Goal: Transaction & Acquisition: Download file/media

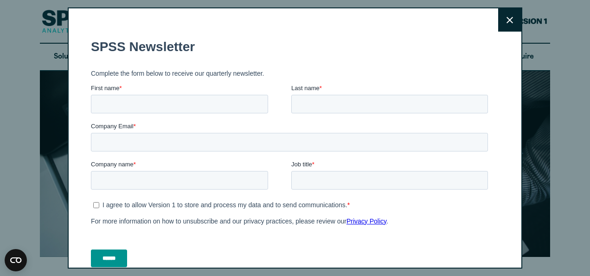
click at [503, 14] on button "Close" at bounding box center [509, 19] width 23 height 23
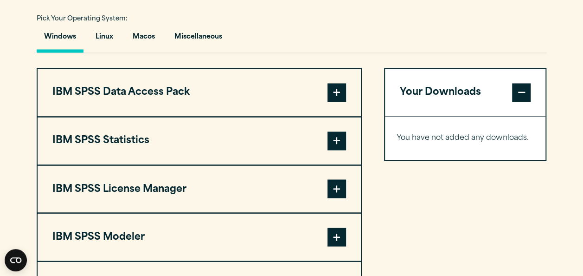
scroll to position [688, 0]
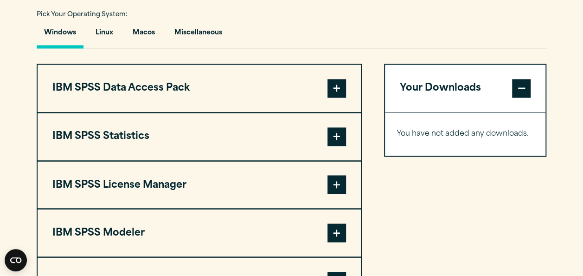
click at [332, 137] on span at bounding box center [336, 136] width 19 height 19
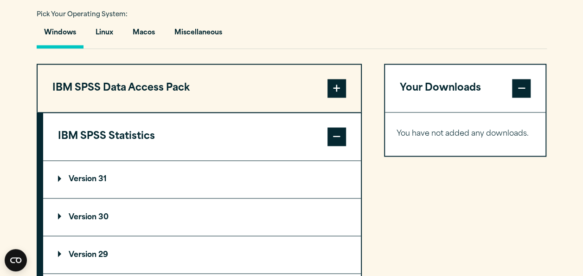
click at [88, 178] on p "Version 31" at bounding box center [82, 178] width 49 height 7
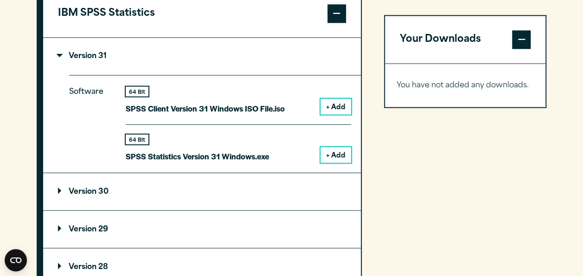
scroll to position [806, 0]
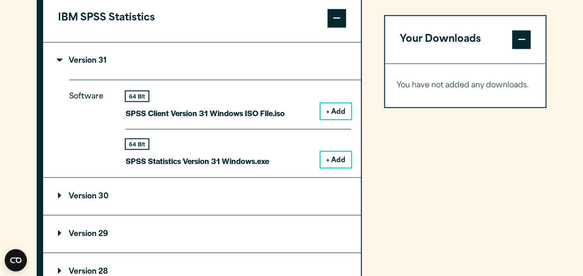
click at [328, 160] on button "+ Add" at bounding box center [336, 159] width 31 height 16
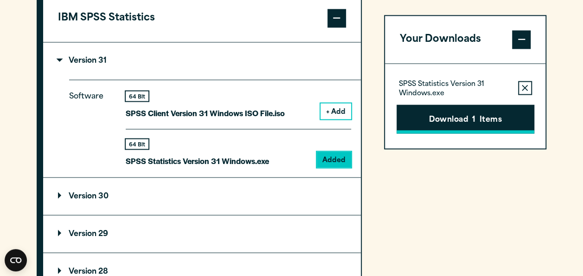
click at [459, 118] on button "Download 1 Items" at bounding box center [466, 118] width 138 height 29
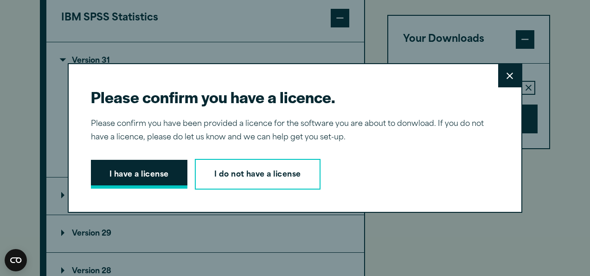
click at [108, 172] on button "I have a license" at bounding box center [139, 174] width 96 height 29
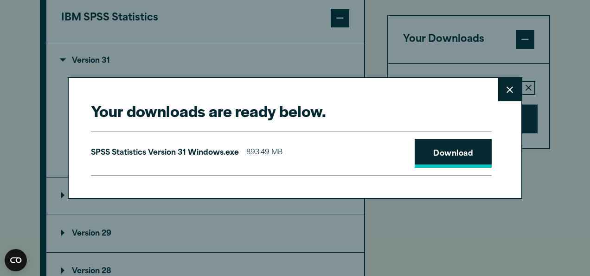
click at [440, 154] on link "Download" at bounding box center [453, 153] width 77 height 29
click at [463, 145] on link "Download" at bounding box center [453, 153] width 77 height 29
click at [507, 92] on icon at bounding box center [510, 89] width 6 height 6
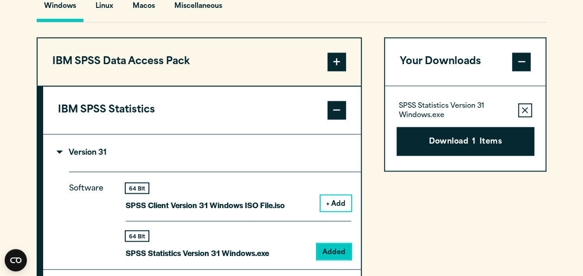
scroll to position [712, 0]
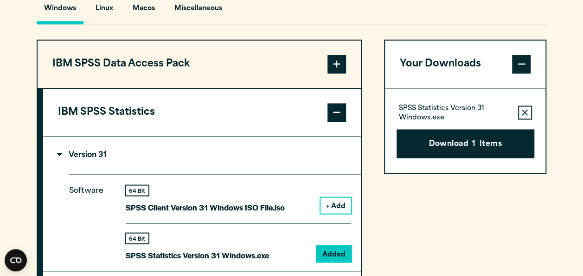
click at [282, 118] on button "IBM SPSS Statistics" at bounding box center [202, 112] width 318 height 47
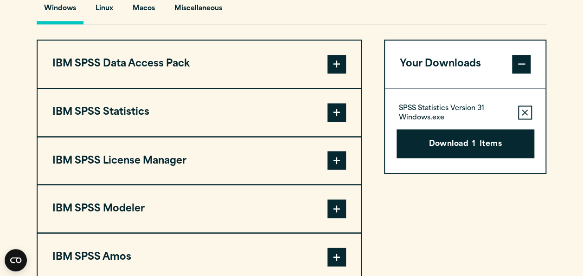
click at [235, 119] on button "IBM SPSS Statistics" at bounding box center [199, 112] width 323 height 47
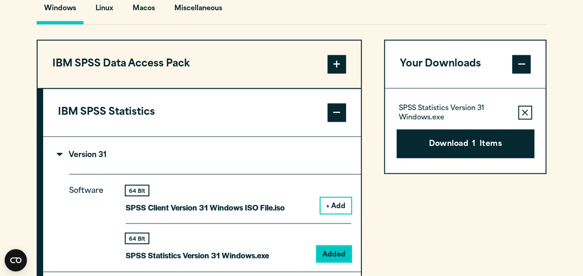
click at [235, 119] on button "IBM SPSS Statistics" at bounding box center [202, 112] width 318 height 47
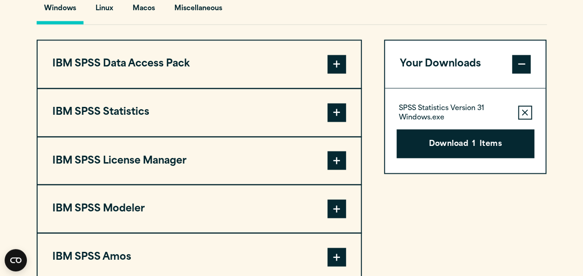
click at [225, 67] on button "IBM SPSS Data Access Pack" at bounding box center [199, 63] width 323 height 47
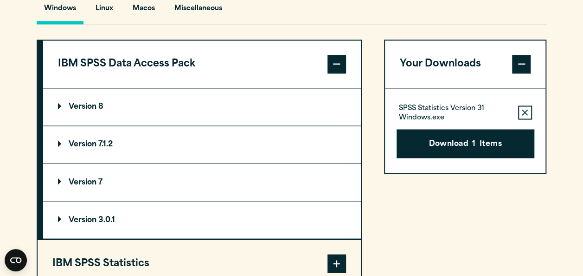
click at [225, 67] on button "IBM SPSS Data Access Pack" at bounding box center [202, 63] width 318 height 47
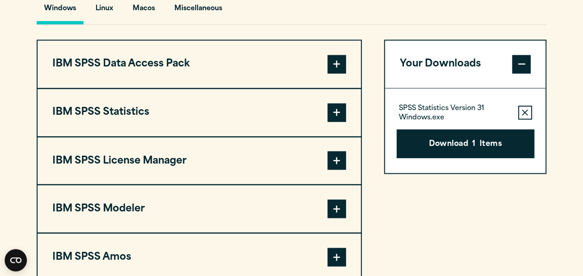
click at [191, 120] on button "IBM SPSS Statistics" at bounding box center [199, 112] width 323 height 47
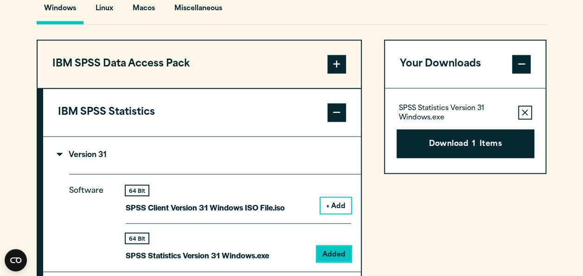
click at [62, 151] on p "Version 31" at bounding box center [82, 154] width 49 height 7
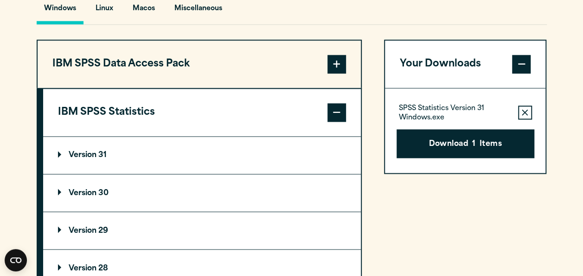
click at [95, 223] on summary "Version 29" at bounding box center [202, 230] width 318 height 37
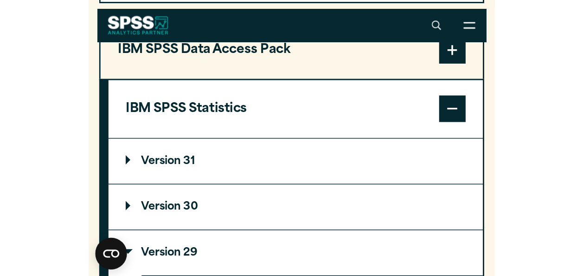
scroll to position [849, 0]
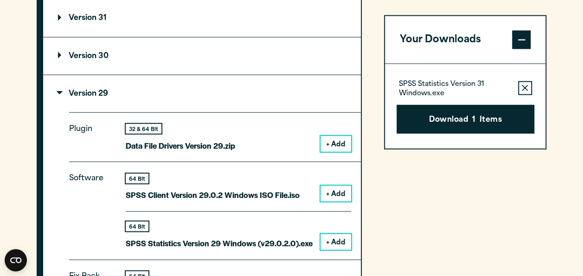
click at [527, 90] on icon "button" at bounding box center [525, 87] width 6 height 6
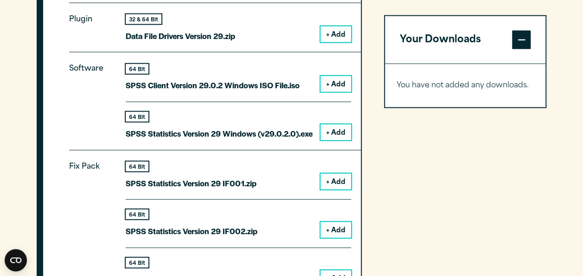
scroll to position [951, 0]
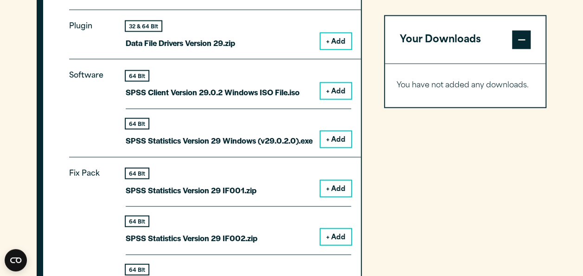
click at [336, 140] on button "+ Add" at bounding box center [336, 139] width 31 height 16
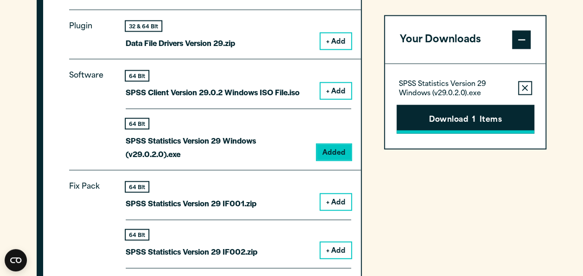
click at [452, 113] on button "Download 1 Items" at bounding box center [466, 118] width 138 height 29
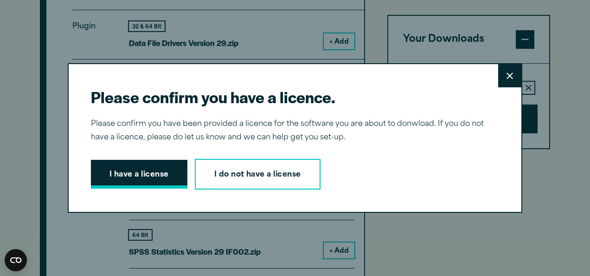
click at [141, 173] on button "I have a license" at bounding box center [139, 174] width 96 height 29
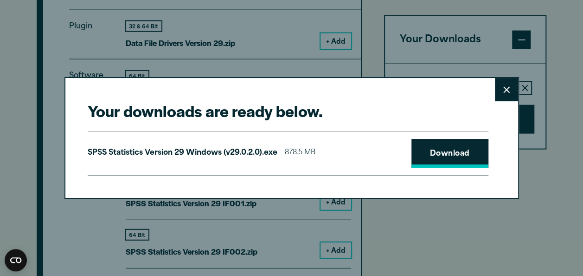
click at [473, 158] on link "Download" at bounding box center [449, 153] width 77 height 29
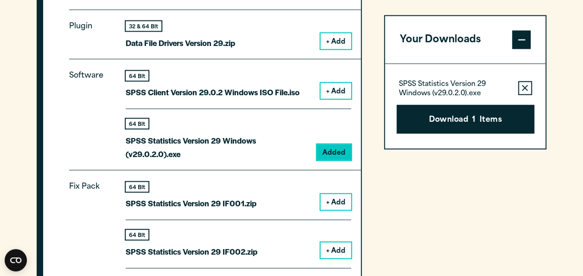
click at [562, 45] on div "Your downloads are ready below. Close SPSS Statistics Version 29 Windows (v29.0…" at bounding box center [291, 138] width 583 height 276
click at [485, 147] on div "SPSS Statistics Version 29 Windows (v29.0.2.0).exe Remove this item from your s…" at bounding box center [465, 106] width 161 height 84
click at [481, 148] on div "Your Downloads SPSS Statistics Version 29 Windows (v29.0.2.0).exe Remove this i…" at bounding box center [465, 82] width 163 height 134
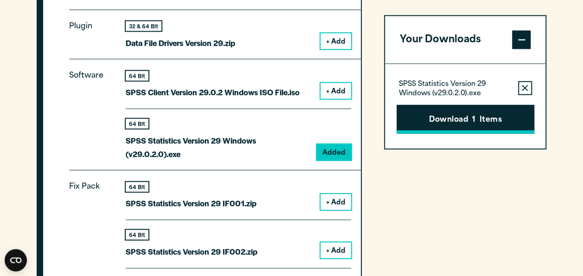
click at [459, 125] on button "Download 1 Items" at bounding box center [466, 118] width 138 height 29
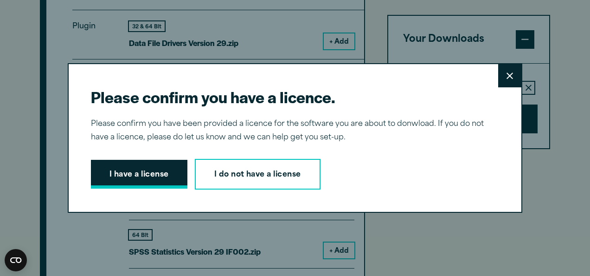
click at [168, 179] on button "I have a license" at bounding box center [139, 174] width 96 height 29
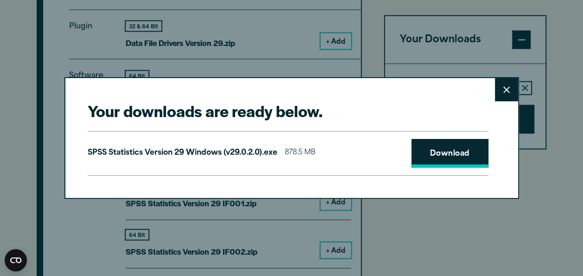
click at [417, 153] on link "Download" at bounding box center [449, 153] width 77 height 29
